Goal: Complete application form

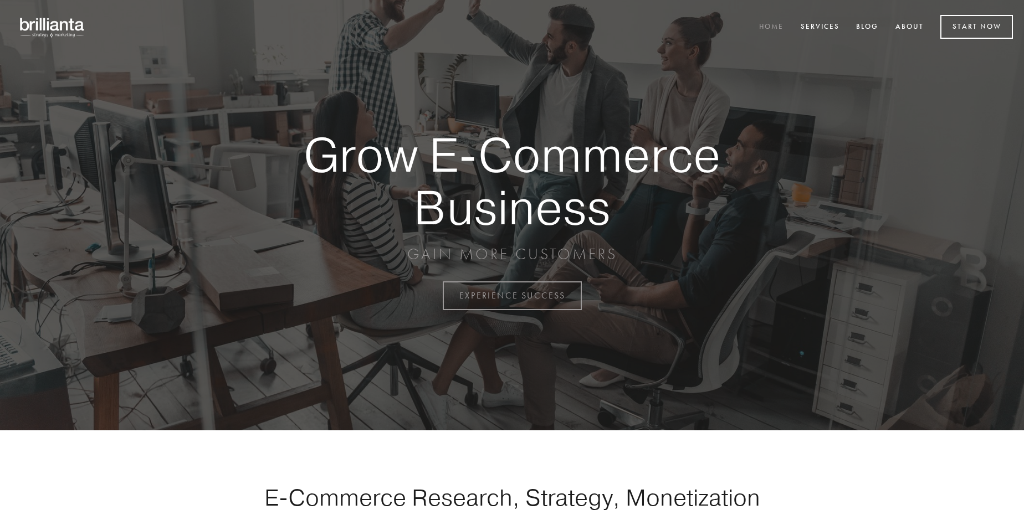
scroll to position [2904, 0]
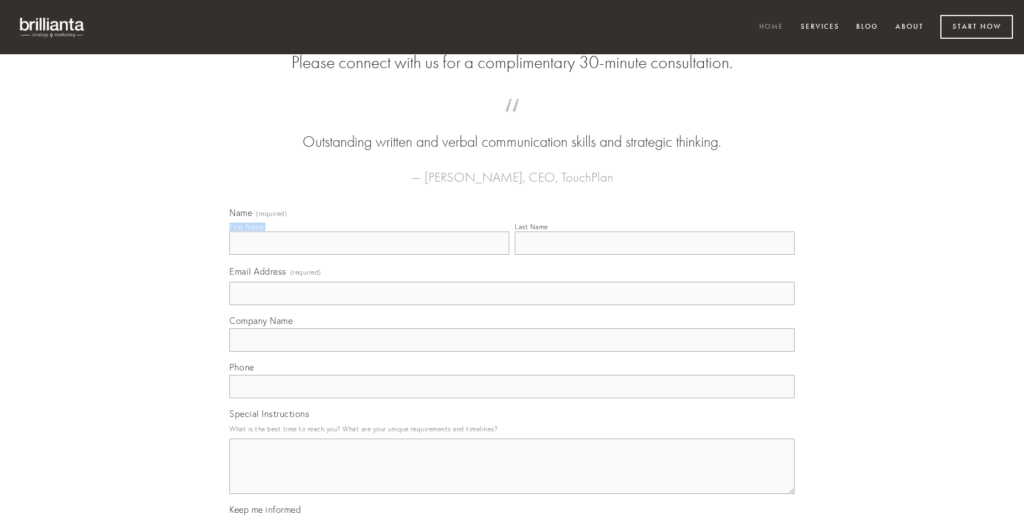
type input "[PERSON_NAME]"
click at [654, 255] on input "Last Name" at bounding box center [655, 243] width 280 height 23
type input "[PERSON_NAME]"
click at [512, 305] on input "Email Address (required)" at bounding box center [511, 293] width 565 height 23
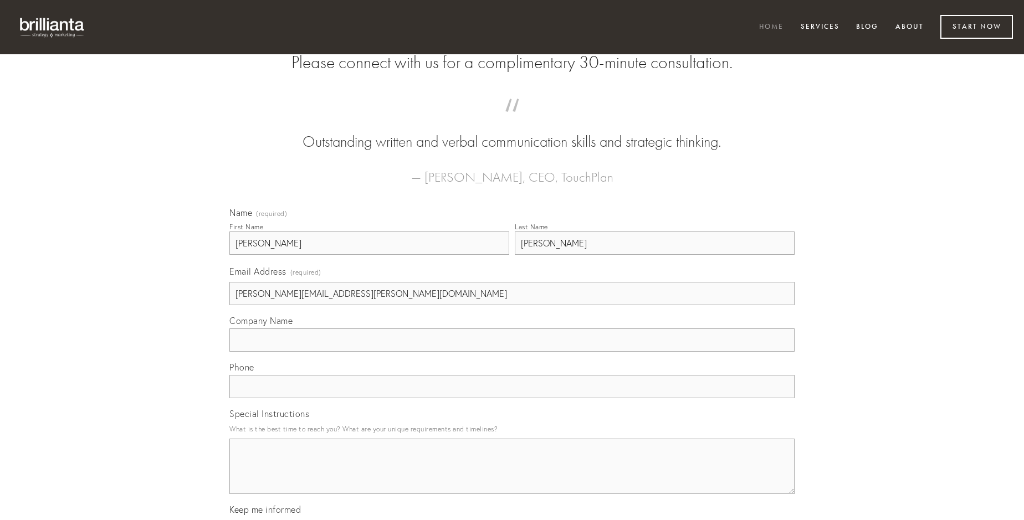
type input "[PERSON_NAME][EMAIL_ADDRESS][PERSON_NAME][DOMAIN_NAME]"
click at [512, 352] on input "Company Name" at bounding box center [511, 340] width 565 height 23
type input "nisi"
click at [512, 398] on input "text" at bounding box center [511, 386] width 565 height 23
click at [512, 476] on textarea "Special Instructions" at bounding box center [511, 466] width 565 height 55
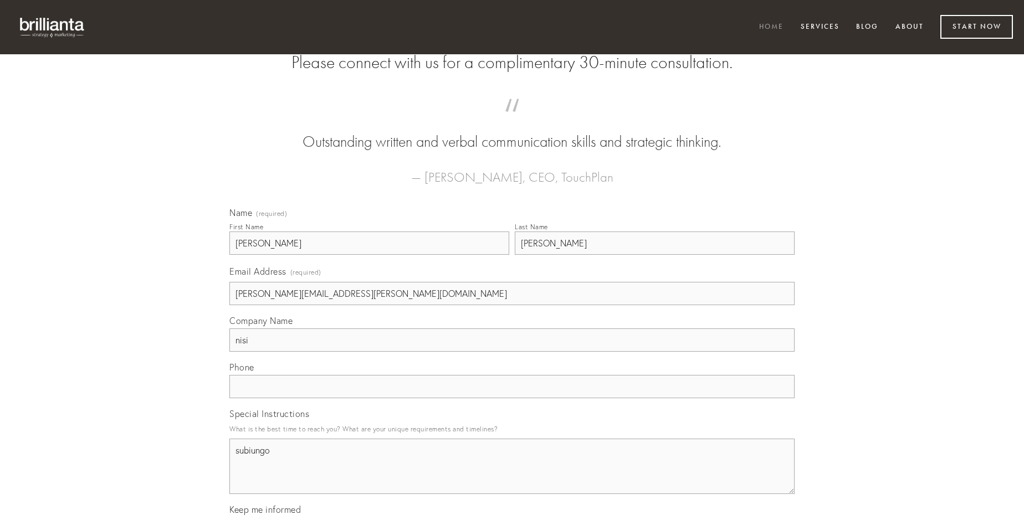
type textarea "subiungo"
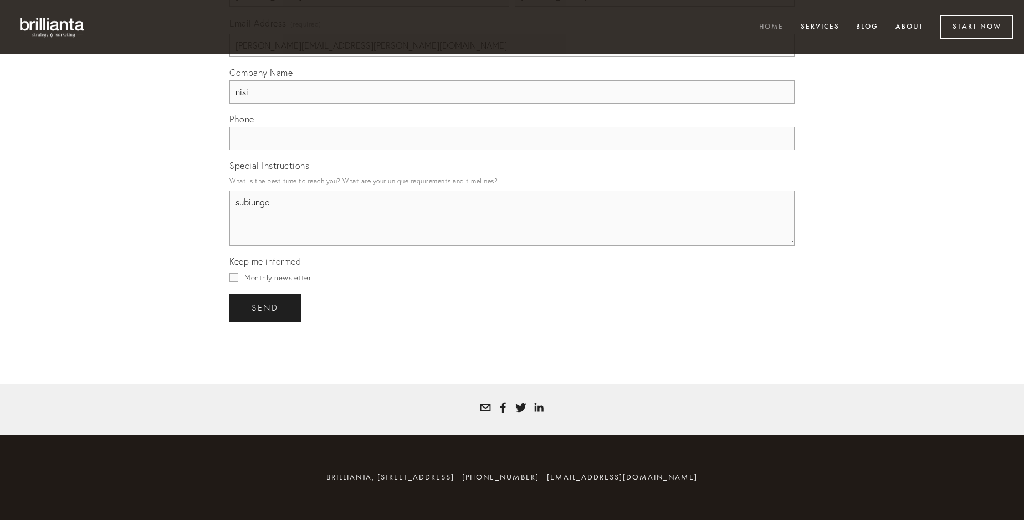
click at [266, 307] on span "send" at bounding box center [265, 308] width 27 height 10
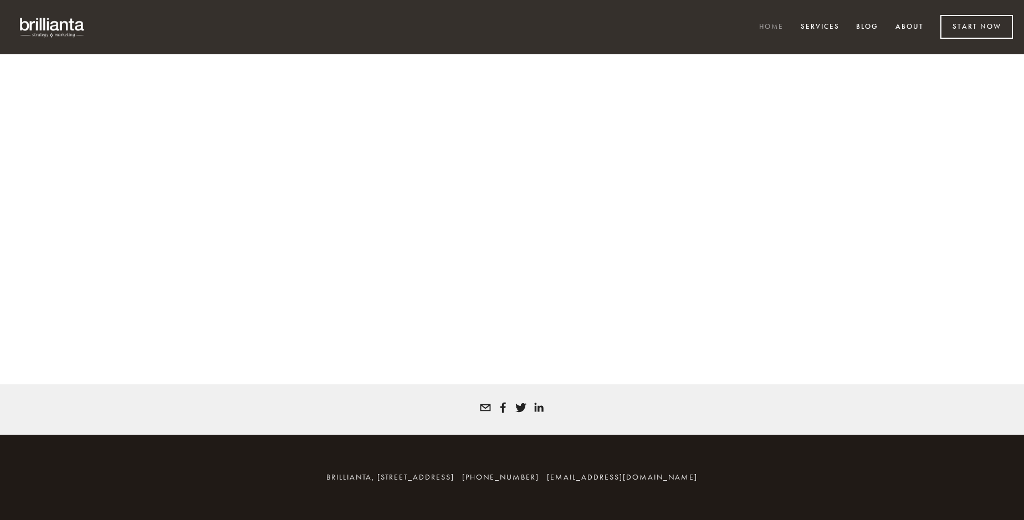
scroll to position [2889, 0]
